Goal: Information Seeking & Learning: Learn about a topic

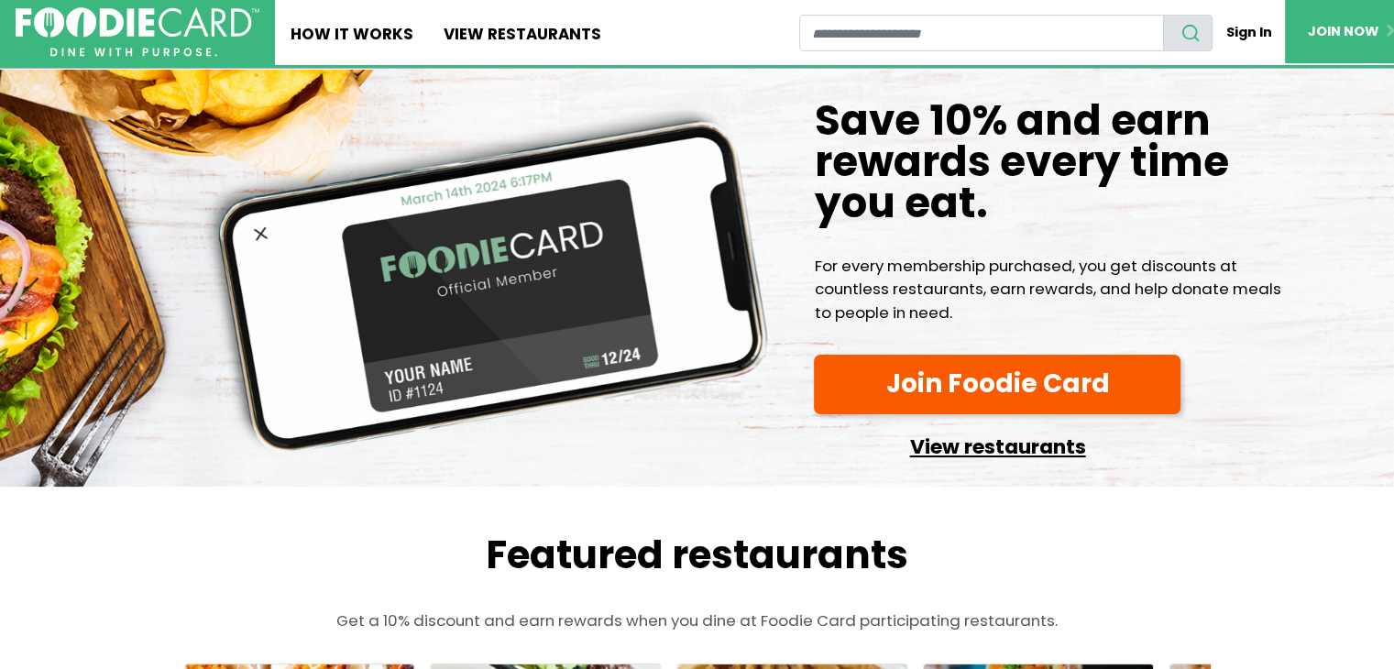
click at [943, 440] on link "View restaurants" at bounding box center [997, 443] width 367 height 42
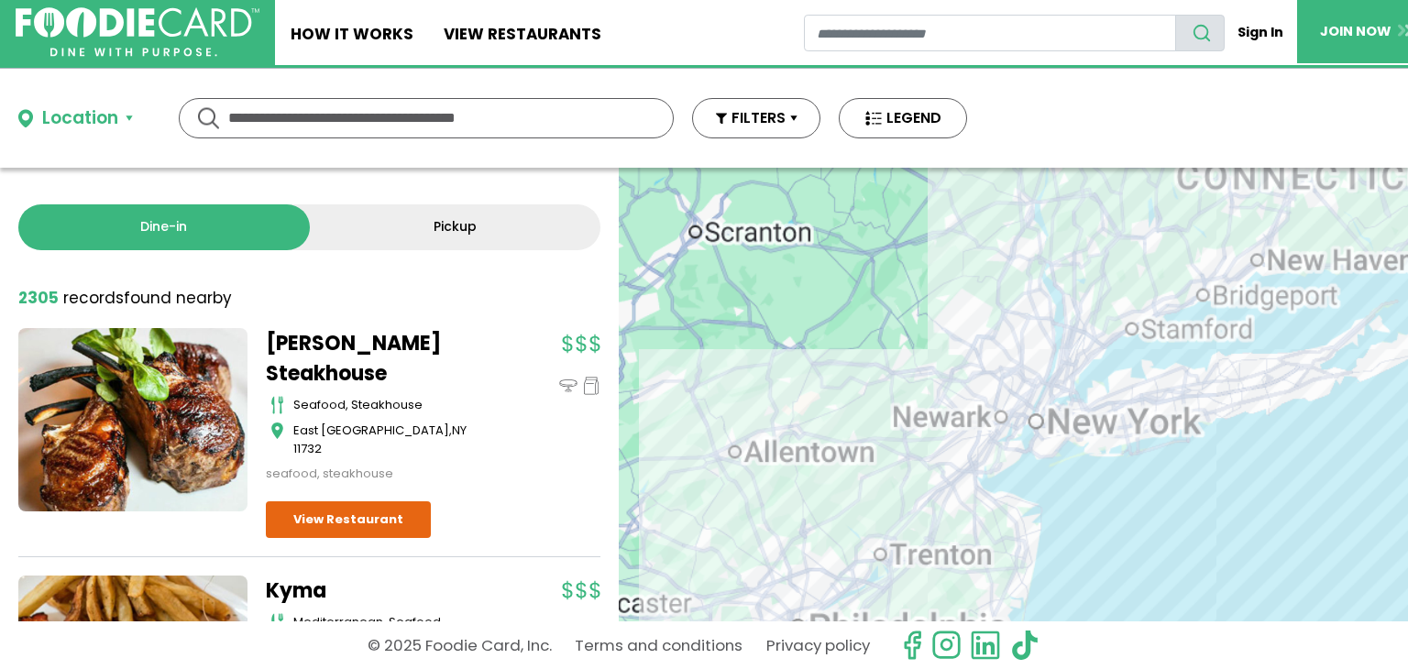
click at [404, 122] on input "text" at bounding box center [426, 118] width 396 height 39
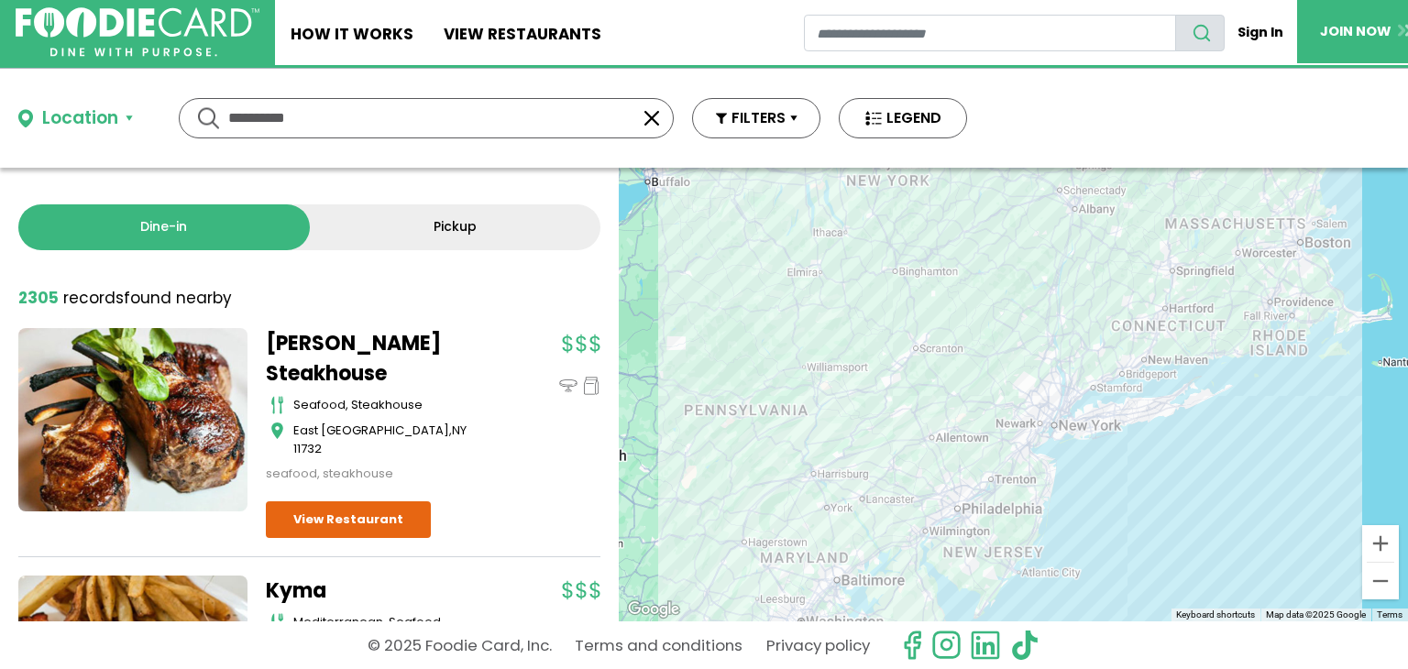
type input "**********"
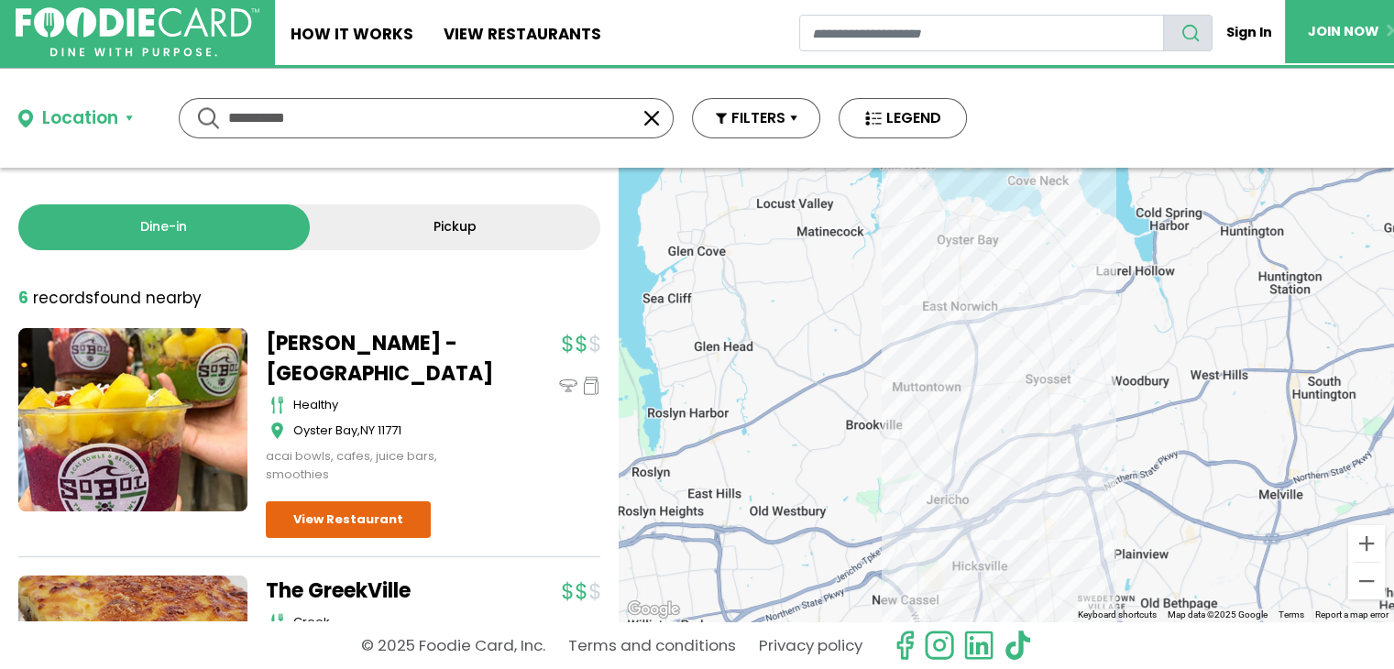
click at [988, 231] on div at bounding box center [1007, 395] width 776 height 454
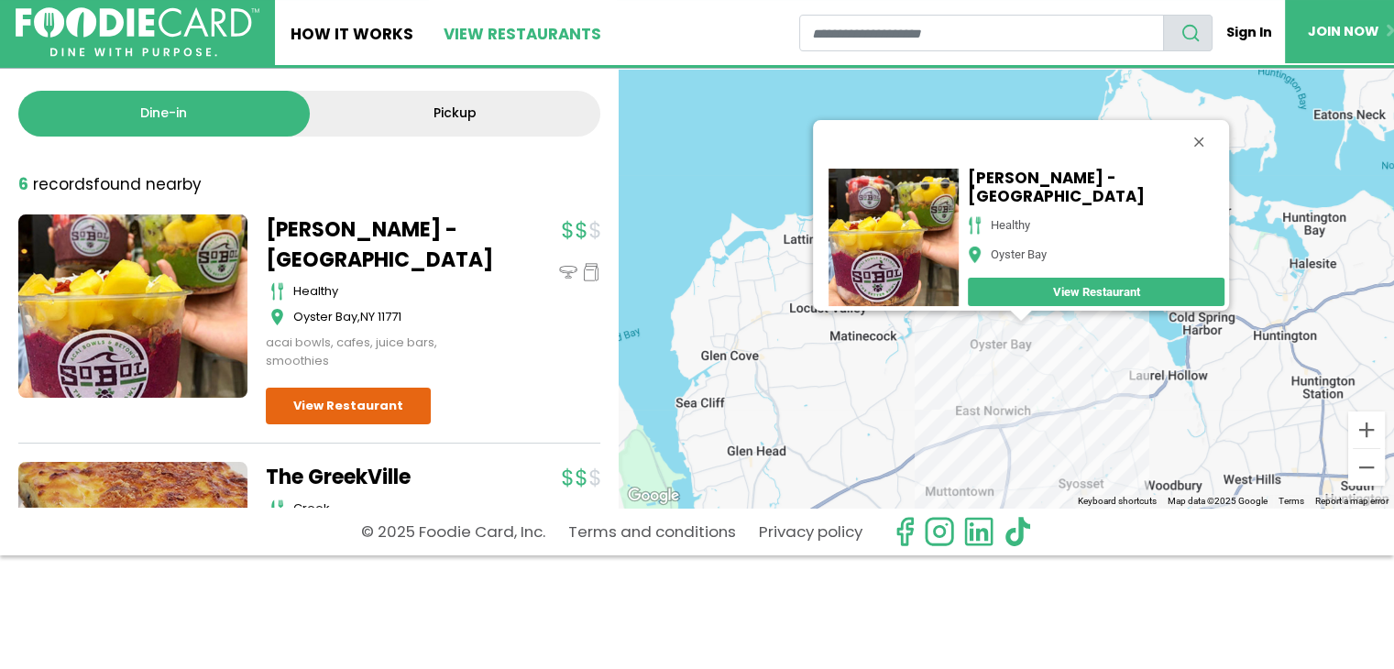
click at [502, 29] on link "View restaurants" at bounding box center [523, 32] width 189 height 65
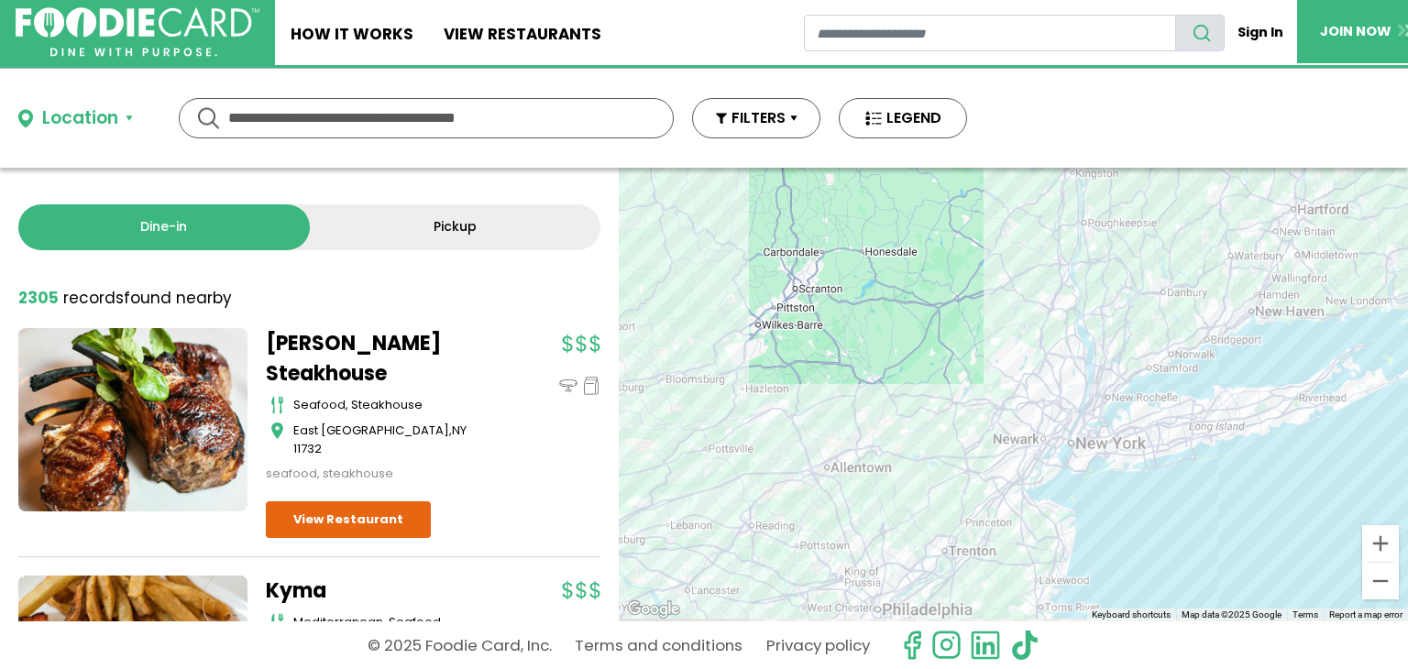
drag, startPoint x: 1031, startPoint y: 416, endPoint x: 858, endPoint y: 378, distance: 176.6
click at [858, 378] on div at bounding box center [1013, 395] width 789 height 454
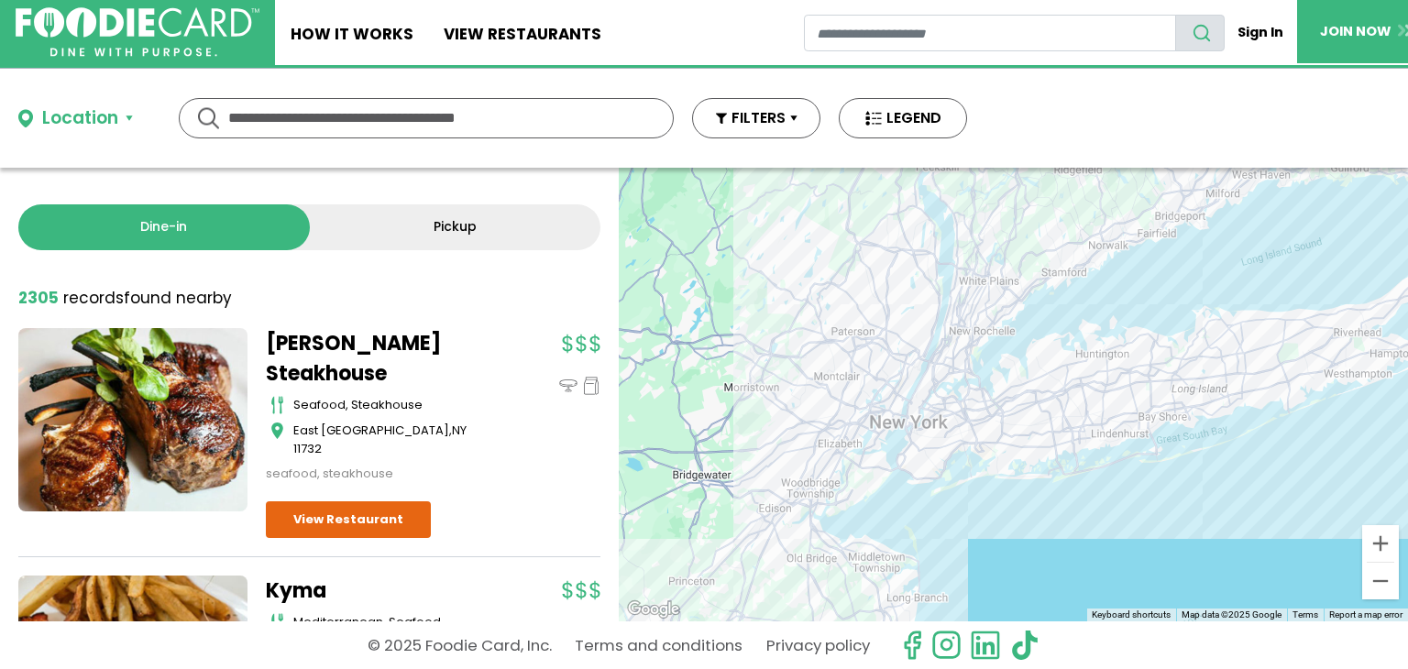
drag, startPoint x: 1023, startPoint y: 417, endPoint x: 890, endPoint y: 407, distance: 133.3
click at [890, 407] on div at bounding box center [1013, 395] width 789 height 454
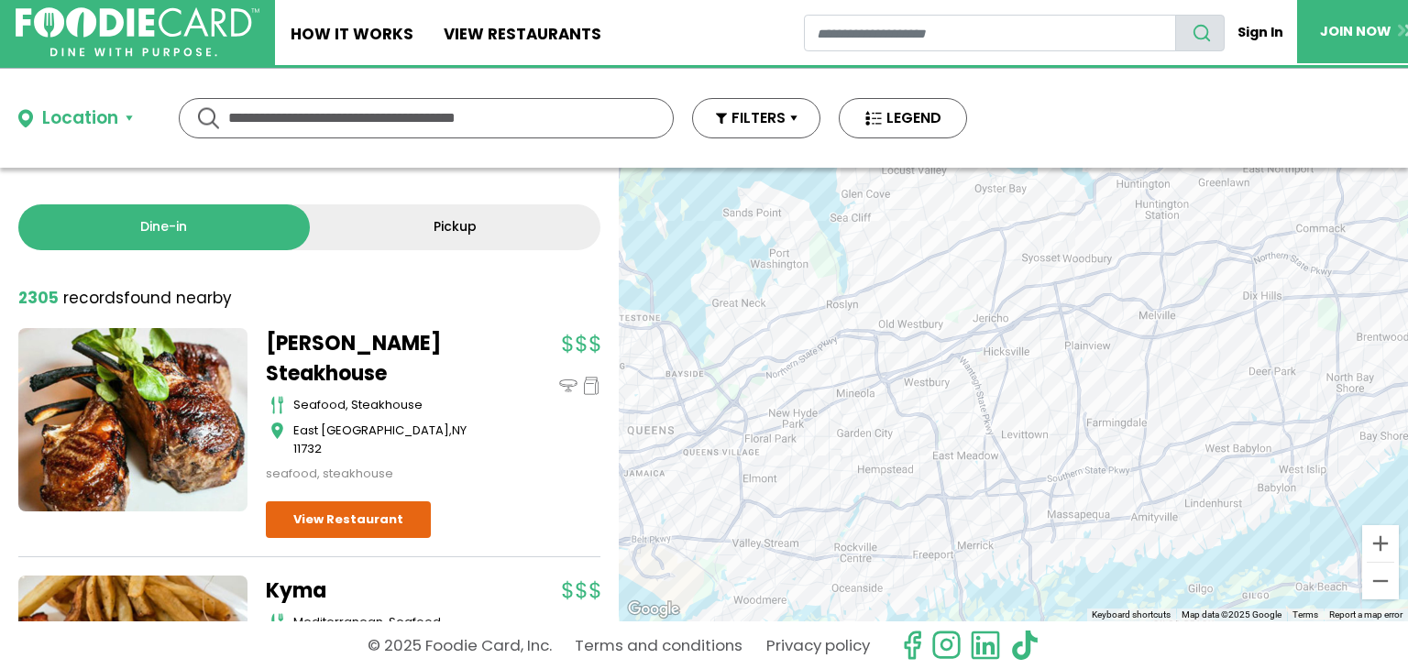
drag, startPoint x: 1021, startPoint y: 359, endPoint x: 982, endPoint y: 423, distance: 74.5
click at [982, 423] on div at bounding box center [1013, 395] width 789 height 454
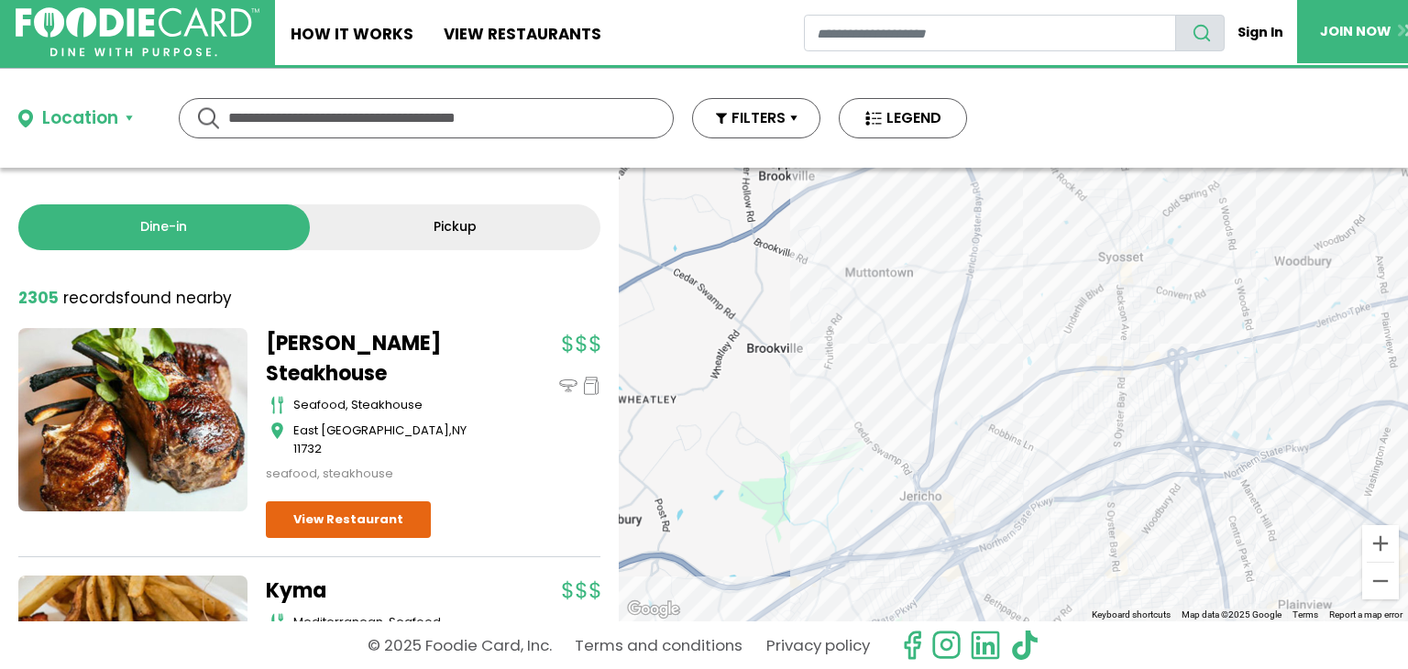
drag, startPoint x: 933, startPoint y: 269, endPoint x: 908, endPoint y: 453, distance: 186.1
click at [908, 453] on div at bounding box center [1013, 395] width 789 height 454
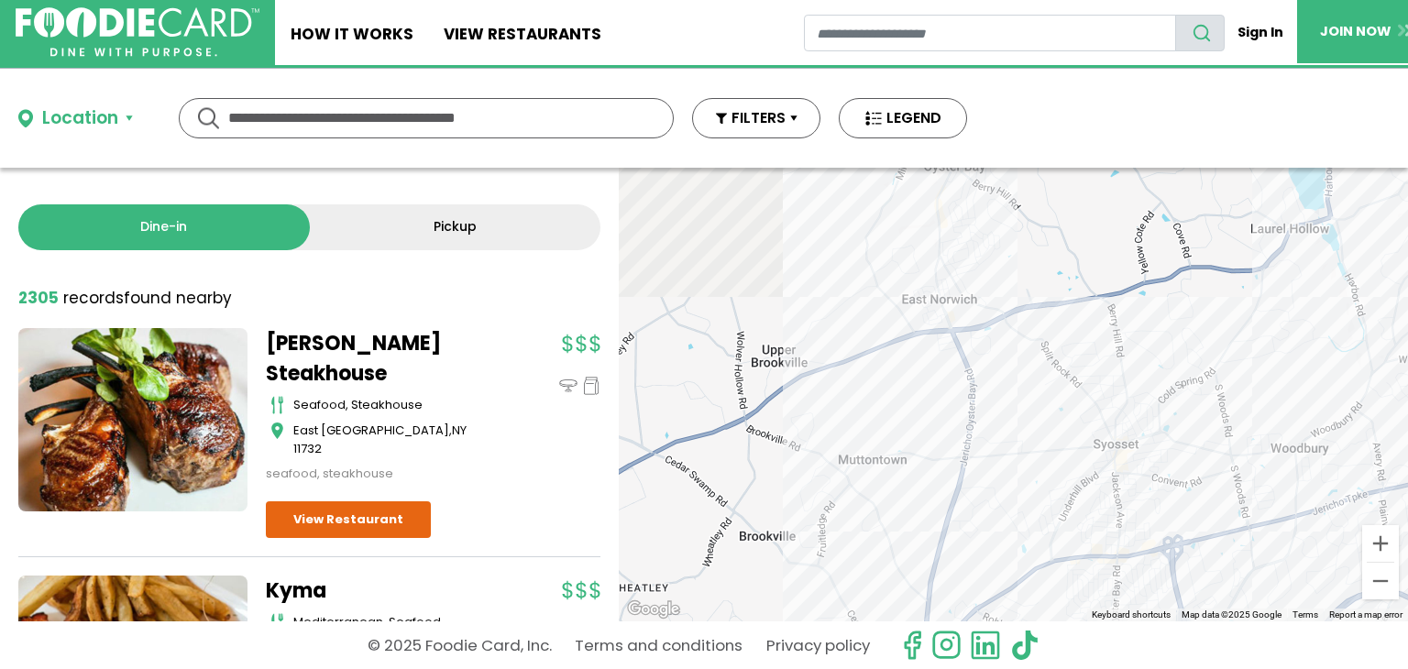
drag, startPoint x: 902, startPoint y: 221, endPoint x: 898, endPoint y: 424, distance: 202.7
click at [898, 424] on div at bounding box center [1013, 395] width 789 height 454
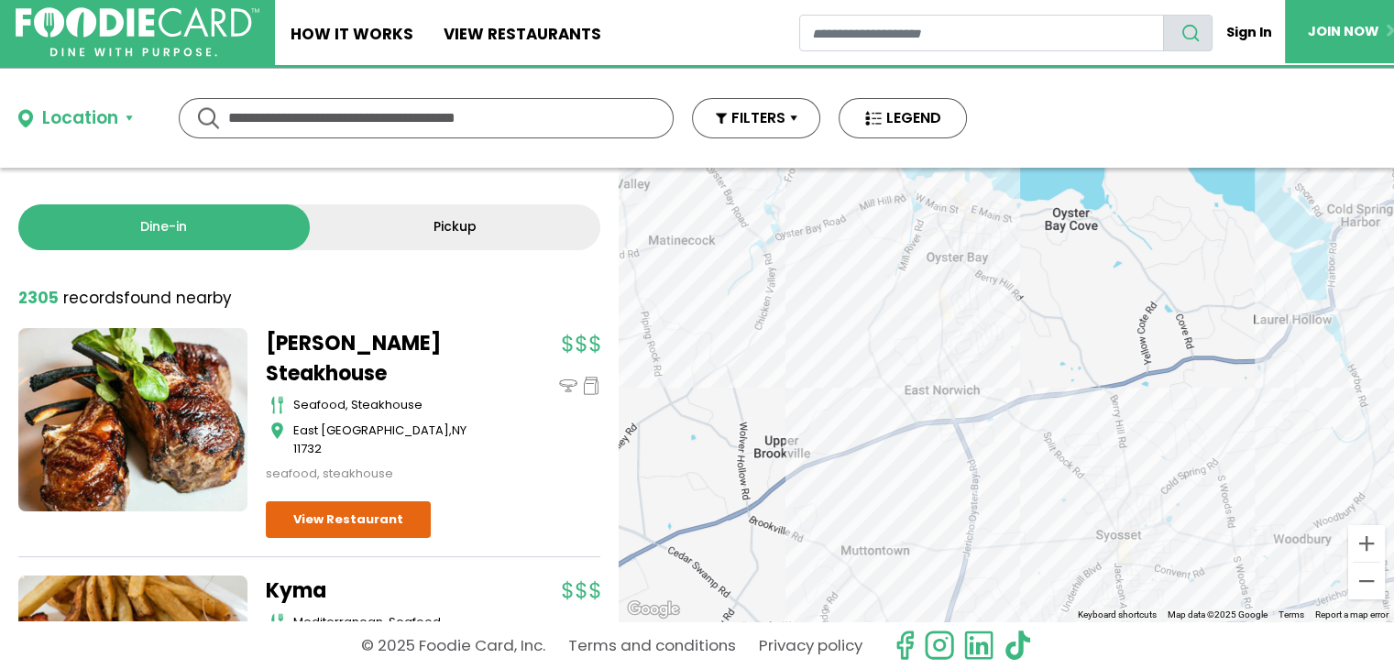
drag, startPoint x: 946, startPoint y: 356, endPoint x: 955, endPoint y: 435, distance: 80.3
click at [955, 435] on div at bounding box center [1007, 395] width 776 height 454
click at [986, 226] on div at bounding box center [1007, 395] width 776 height 454
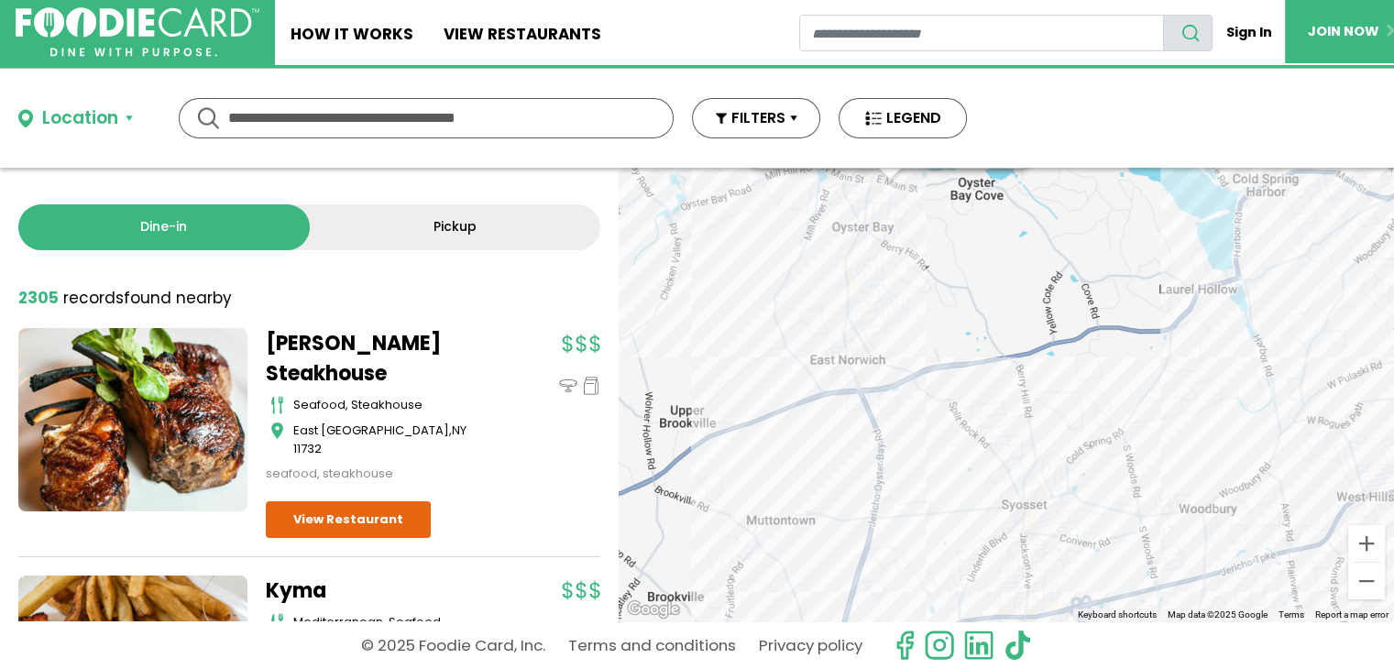
drag, startPoint x: 955, startPoint y: 424, endPoint x: 822, endPoint y: 188, distance: 271.3
click at [822, 188] on div "[PERSON_NAME] - Oyster Bay healthy [GEOGRAPHIC_DATA] View Restaurant" at bounding box center [1007, 395] width 776 height 454
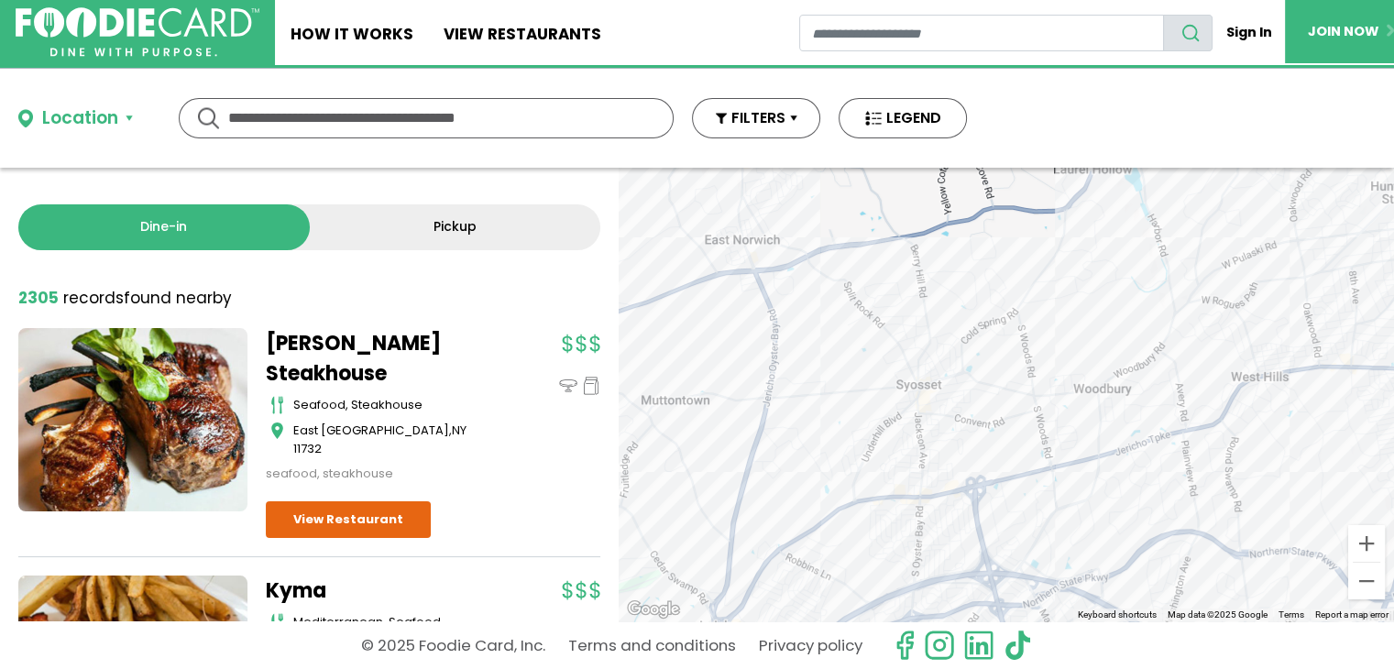
drag, startPoint x: 964, startPoint y: 481, endPoint x: 855, endPoint y: 407, distance: 131.2
click at [855, 407] on div "[PERSON_NAME] - Oyster Bay healthy [GEOGRAPHIC_DATA] View Restaurant" at bounding box center [1007, 395] width 776 height 454
click at [1143, 382] on div "[PERSON_NAME] - Oyster Bay healthy [GEOGRAPHIC_DATA] View Restaurant" at bounding box center [1007, 395] width 776 height 454
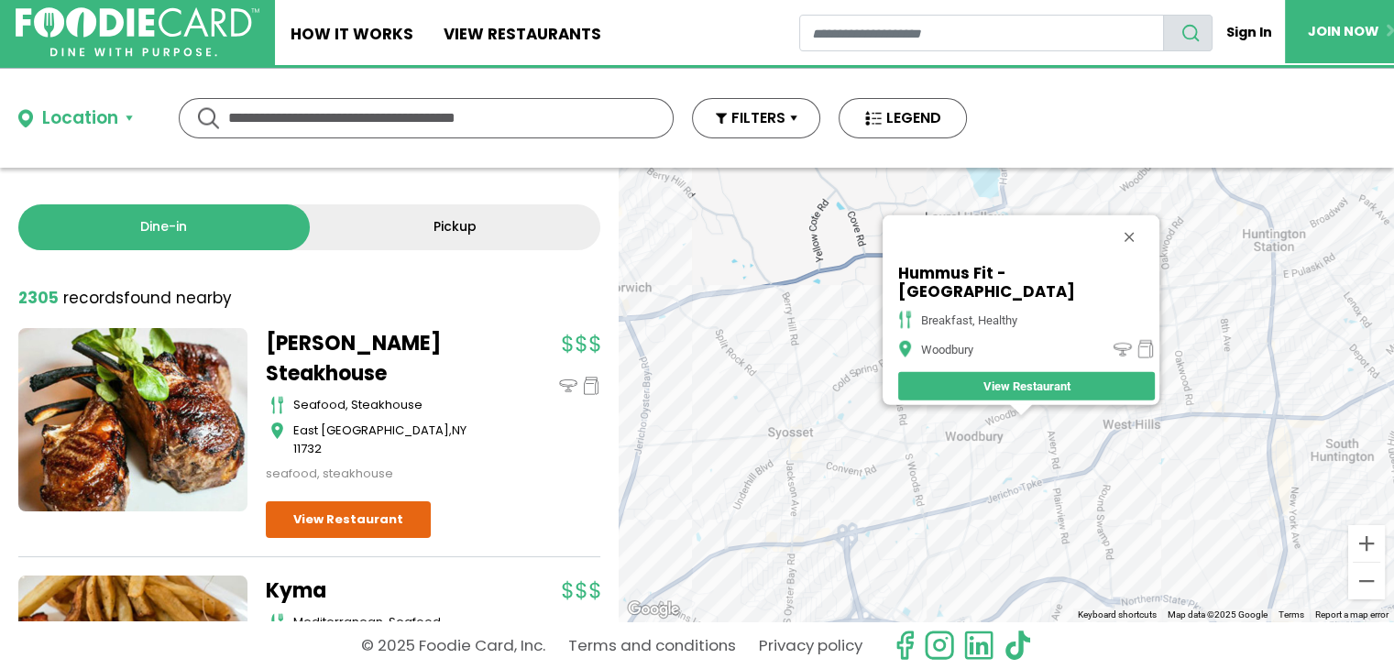
click at [991, 522] on div "Hummus Fit - [GEOGRAPHIC_DATA] breakfast, healthy [GEOGRAPHIC_DATA] View Restau…" at bounding box center [1007, 395] width 776 height 454
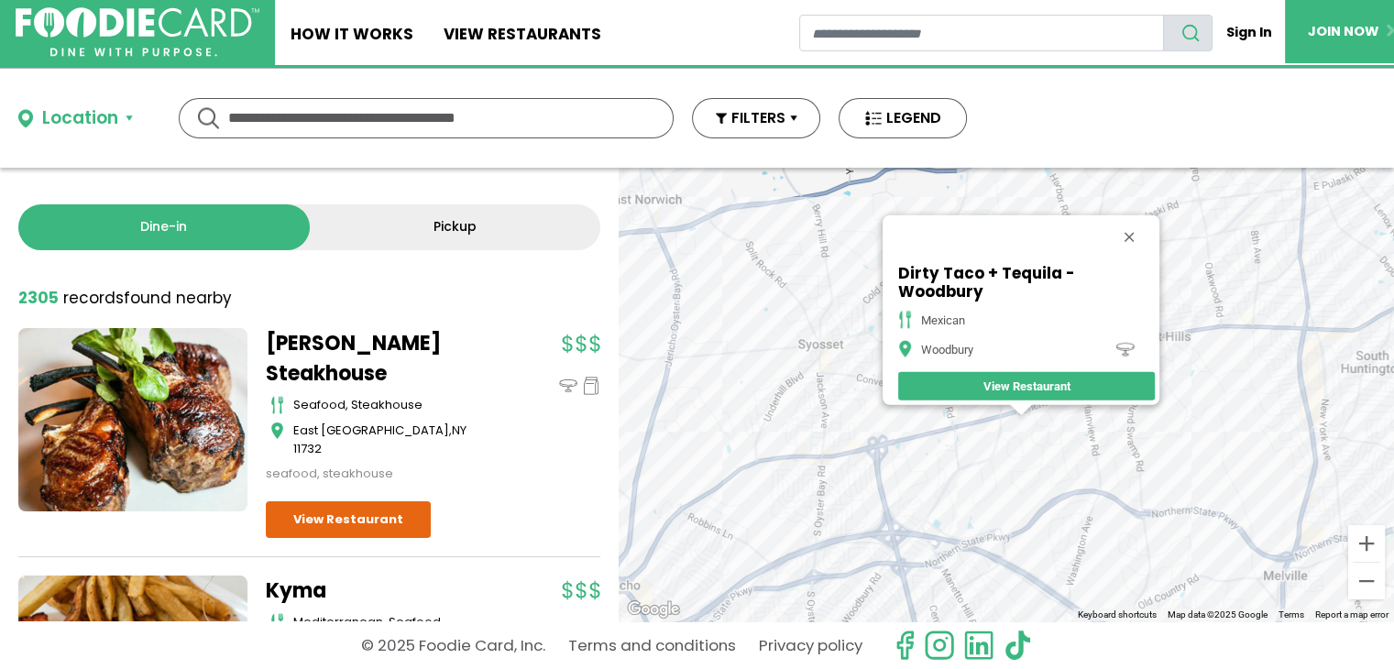
click at [1175, 350] on div "Dirty Taco + Tequila - Woodbury [GEOGRAPHIC_DATA] View Restaurant" at bounding box center [1007, 395] width 776 height 454
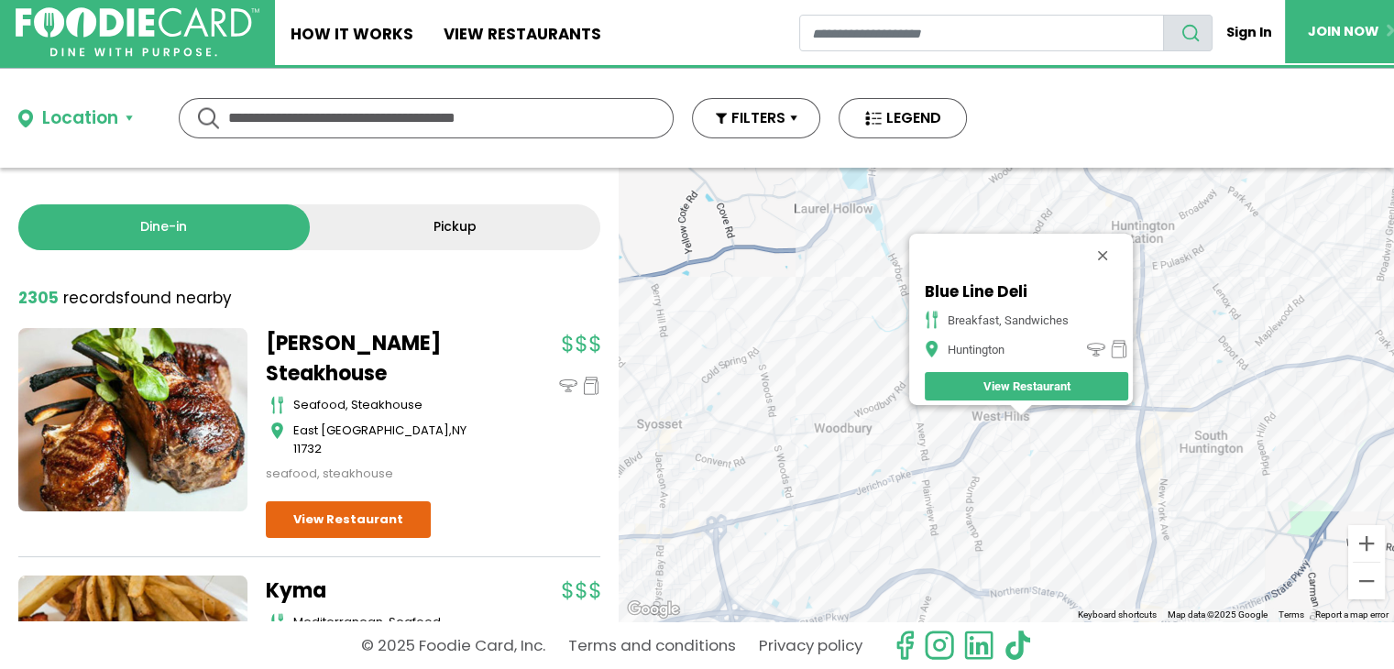
click at [1043, 423] on div "Blue Line Deli Breakfast, Sandwiches Huntington View Restaurant" at bounding box center [1007, 395] width 776 height 454
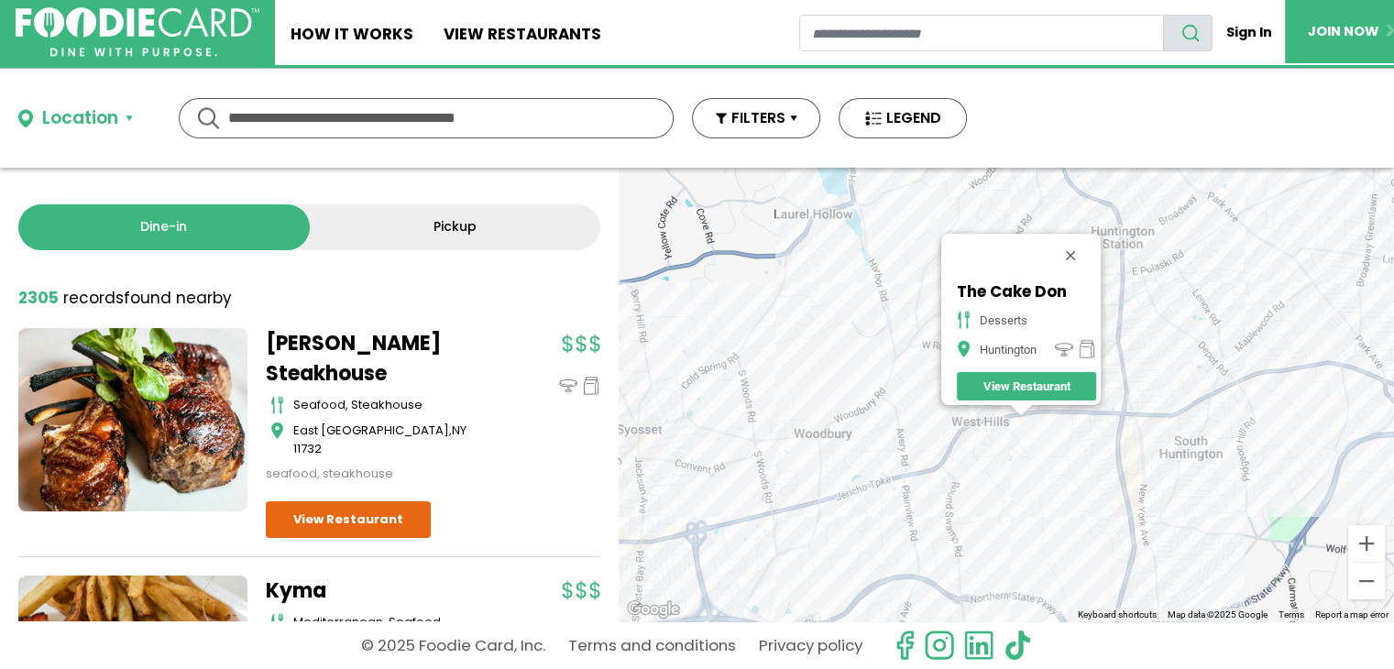
click at [1067, 427] on div "The Cake Don desserts [GEOGRAPHIC_DATA]" at bounding box center [1007, 395] width 776 height 454
